Goal: Find specific page/section: Find specific page/section

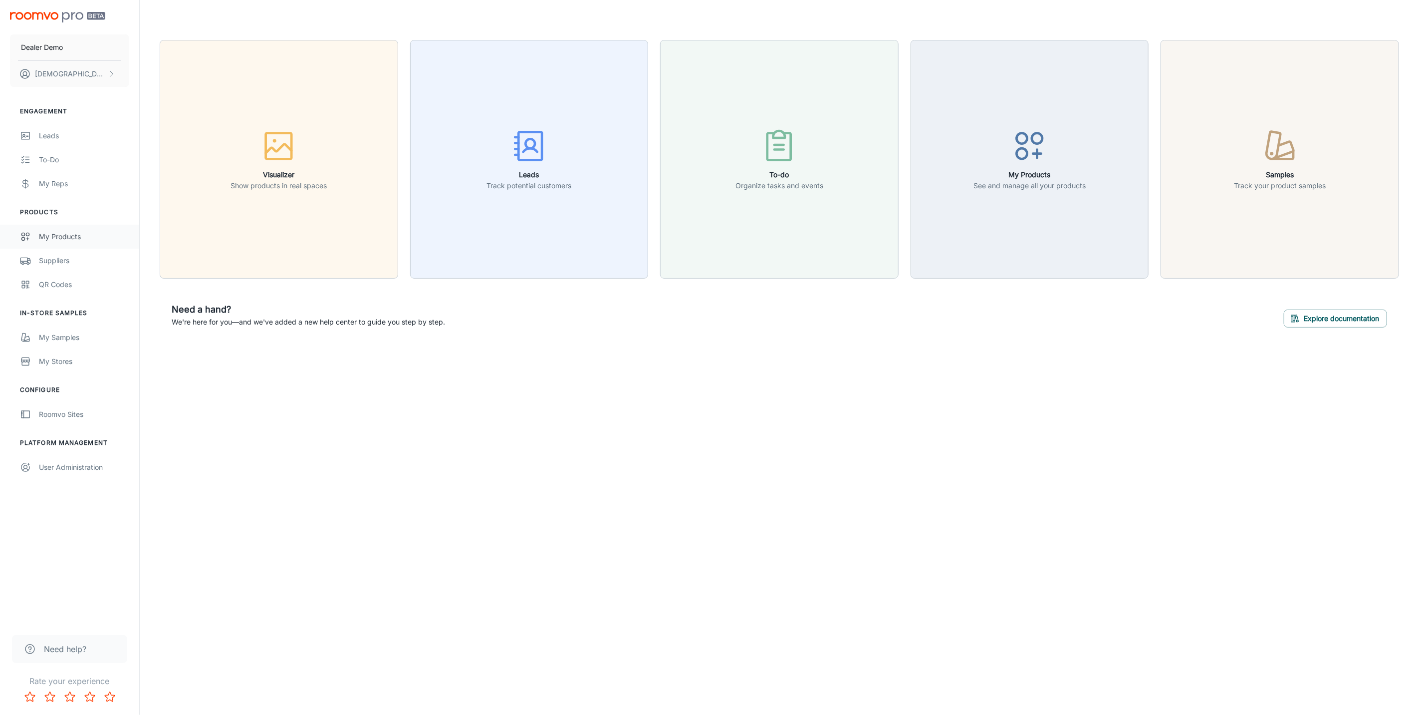
click at [40, 231] on div "My Products" at bounding box center [84, 236] width 90 height 11
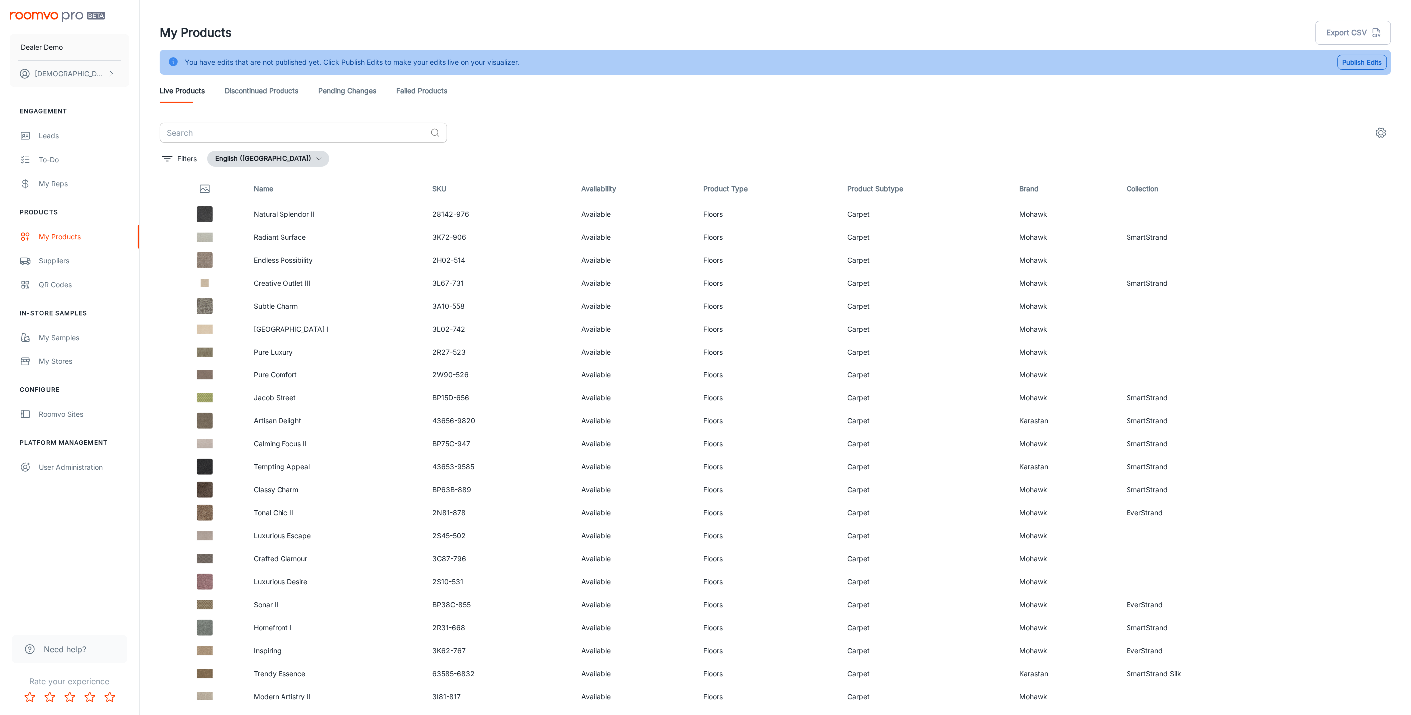
click at [377, 128] on input "text" at bounding box center [293, 133] width 267 height 20
paste input "Luxurious Escape"
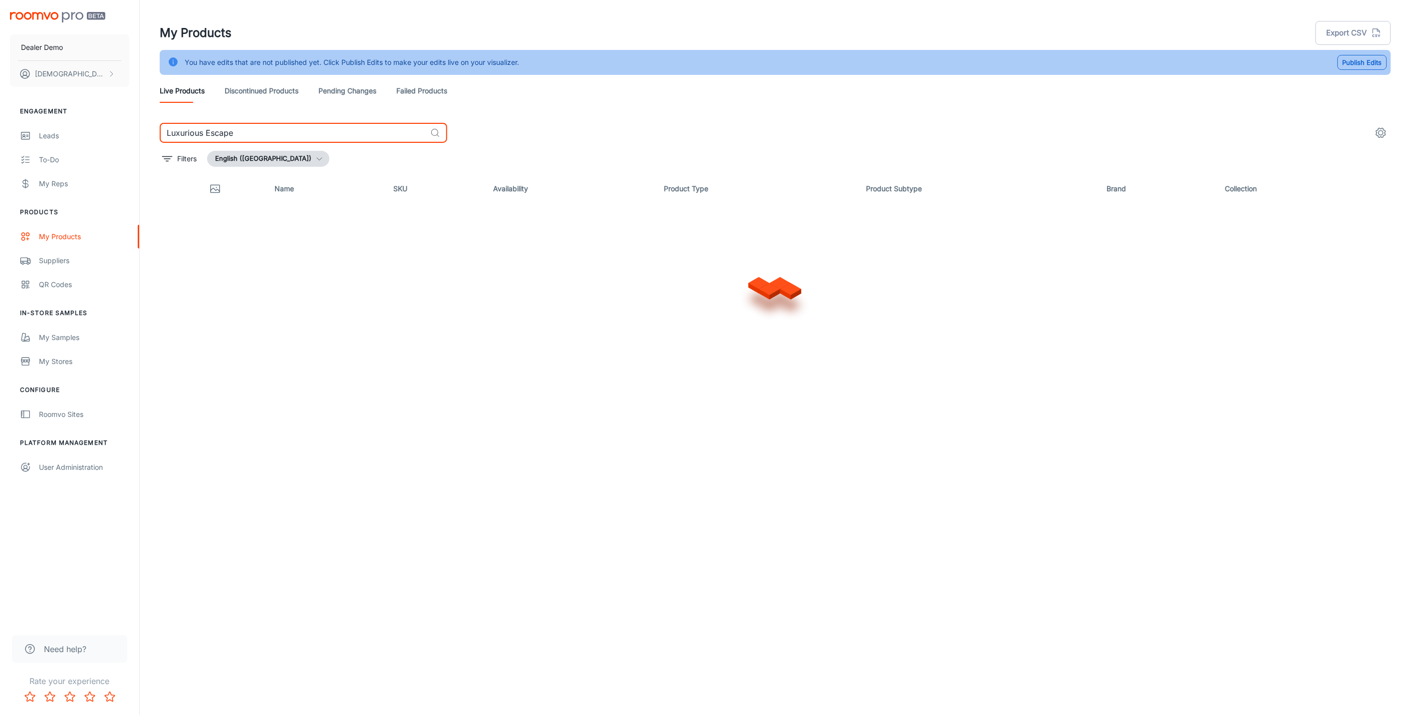
type input "Luxurious Escape"
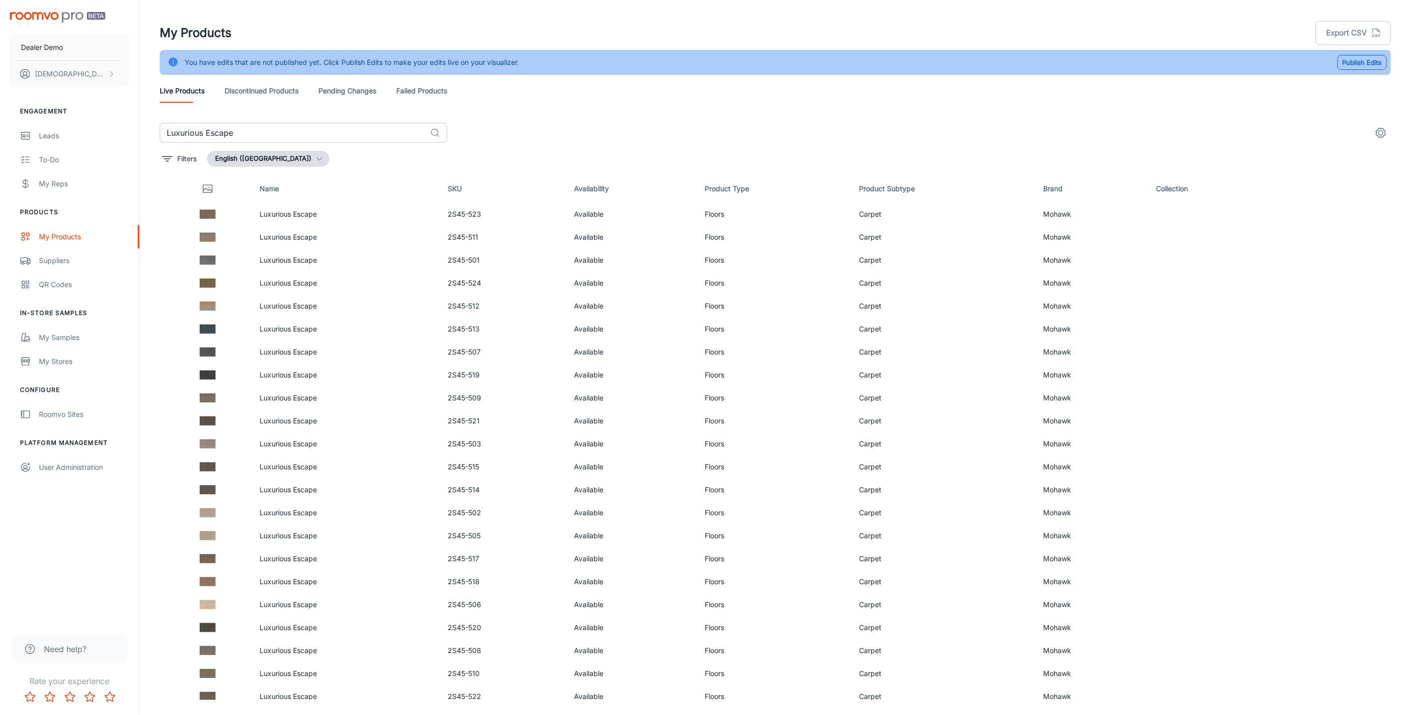
click at [275, 135] on input "Luxurious Escape" at bounding box center [293, 133] width 267 height 20
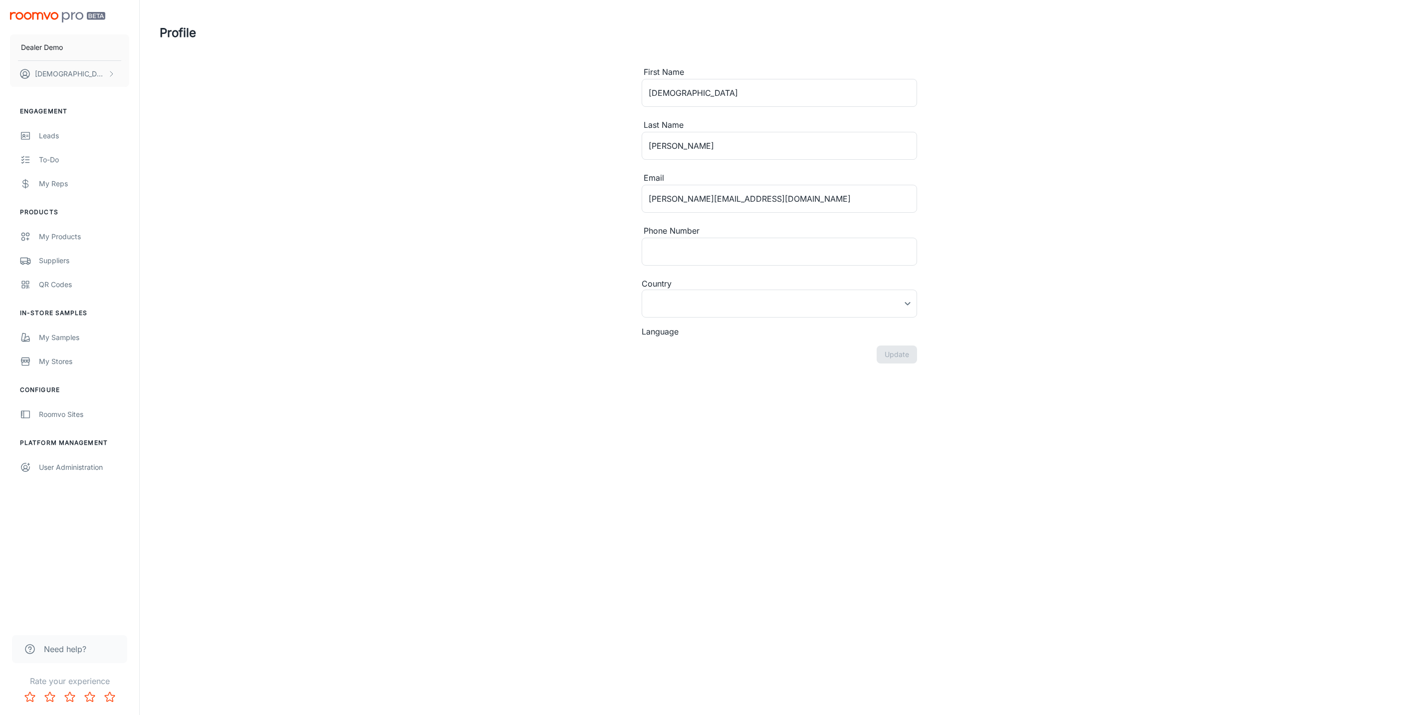
type input "United States"
click at [113, 62] on button "Christian Hallgrimson" at bounding box center [69, 74] width 119 height 26
click at [147, 66] on li "User Profile" at bounding box center [155, 73] width 53 height 17
click at [90, 66] on button "Christian Hallgrimson" at bounding box center [69, 74] width 119 height 26
click at [86, 70] on div at bounding box center [709, 357] width 1419 height 715
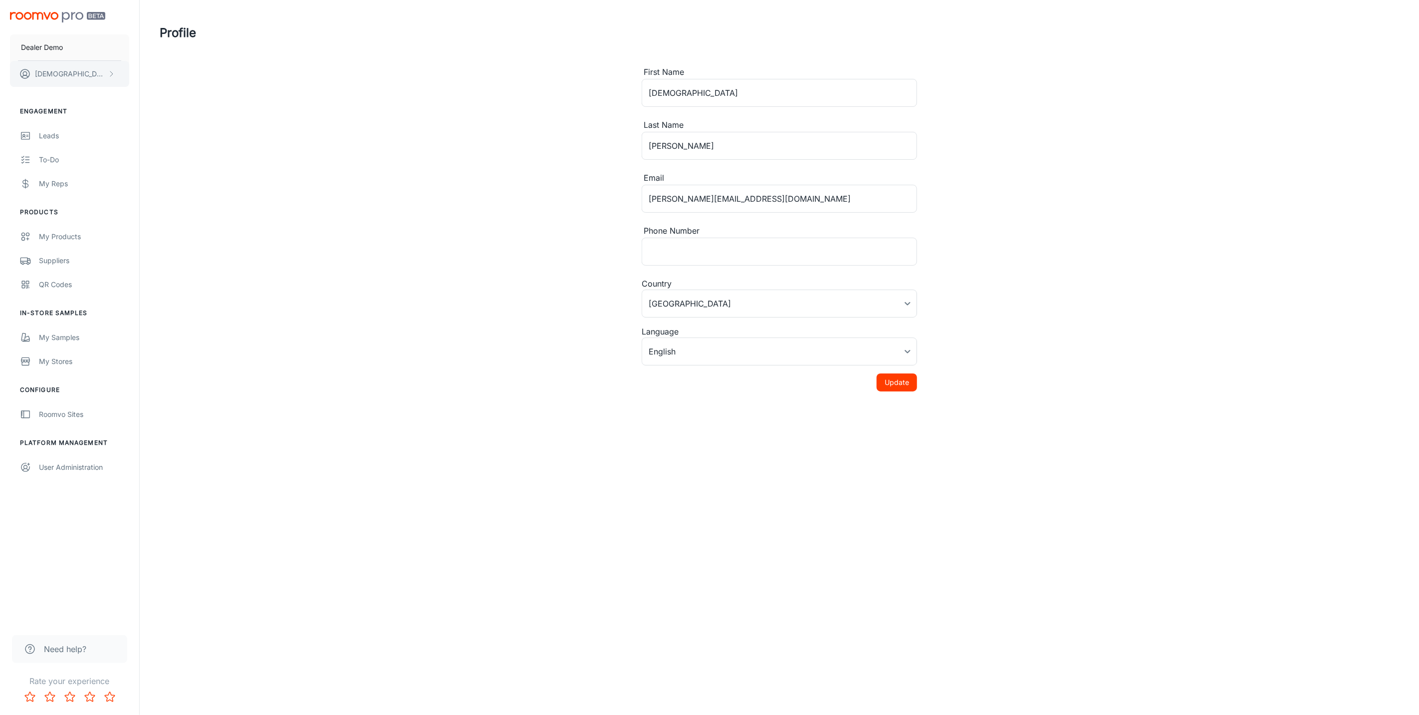
click at [63, 66] on button "Christian Hallgrimson" at bounding box center [69, 74] width 119 height 26
click at [422, 97] on div at bounding box center [709, 357] width 1419 height 715
click at [60, 455] on link "User Administration" at bounding box center [69, 467] width 139 height 24
